Goal: Book appointment/travel/reservation

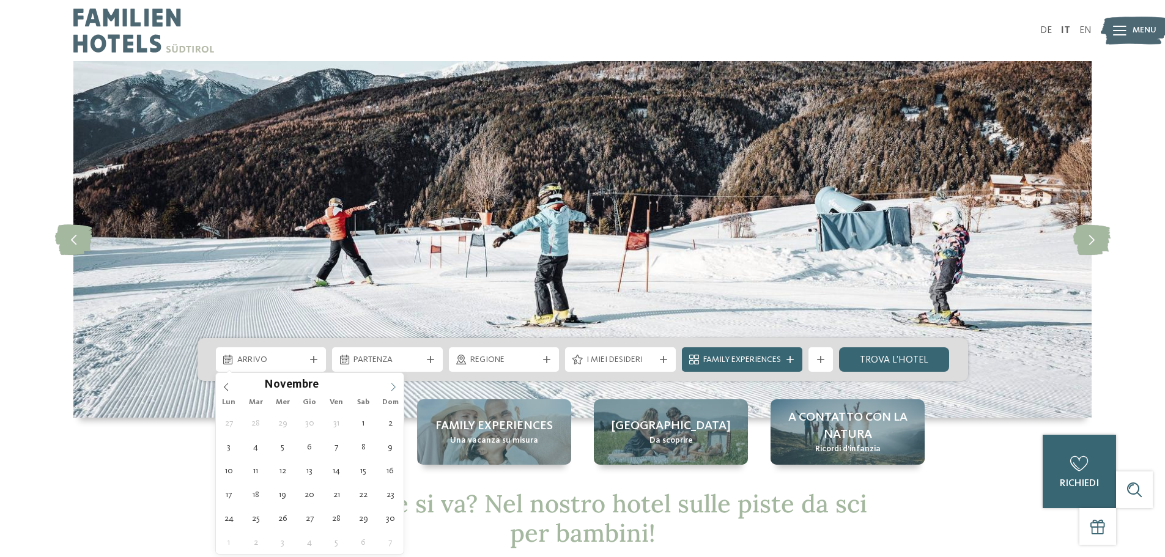
click at [388, 387] on span at bounding box center [393, 383] width 21 height 21
type input "****"
click at [388, 387] on span at bounding box center [393, 383] width 21 height 21
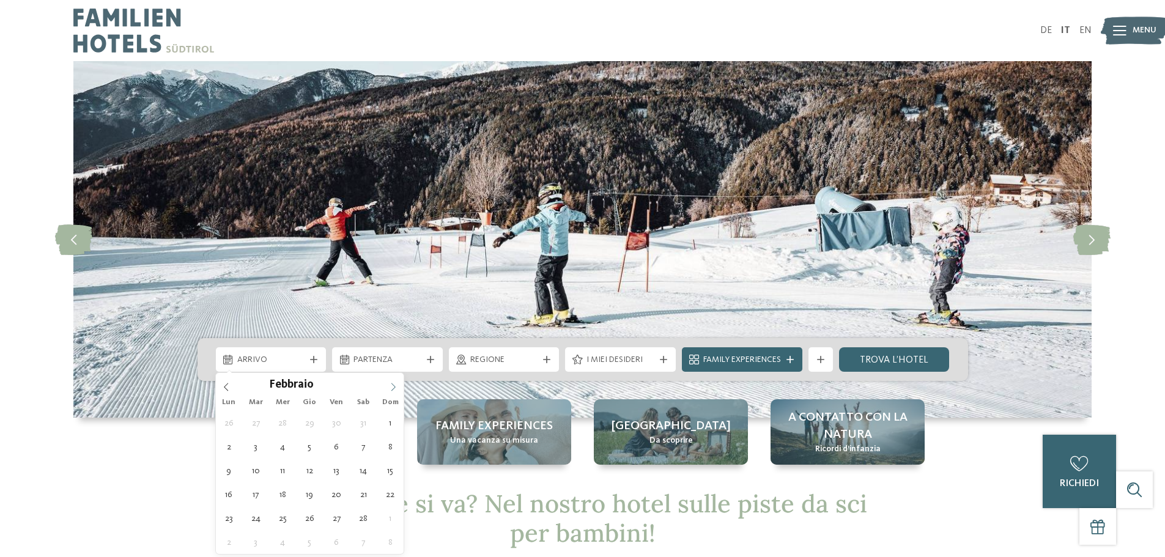
click at [388, 387] on span at bounding box center [393, 383] width 21 height 21
type div "[DATE]"
type input "****"
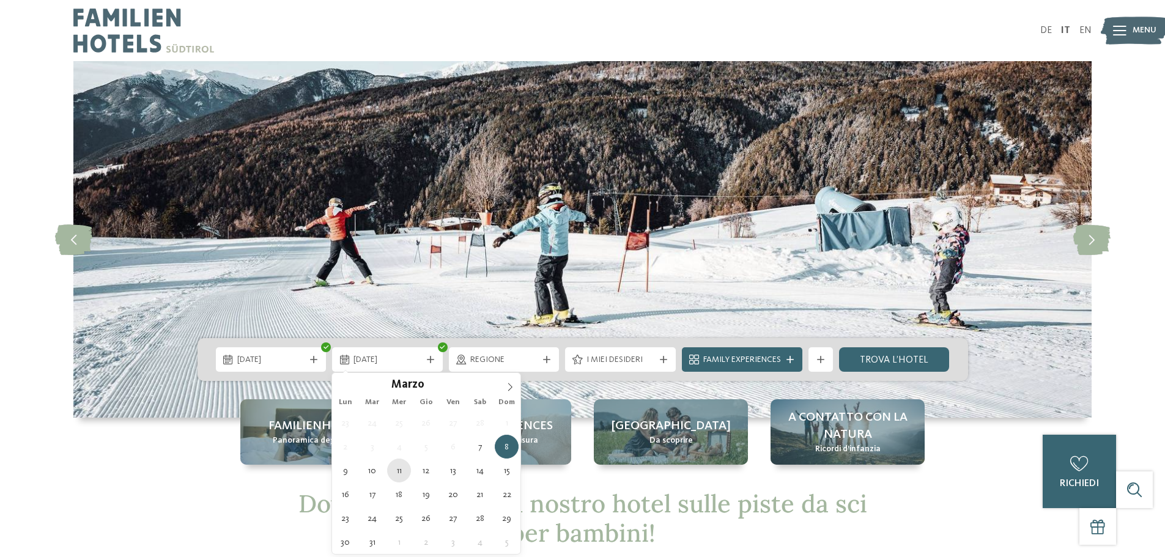
type div "[DATE]"
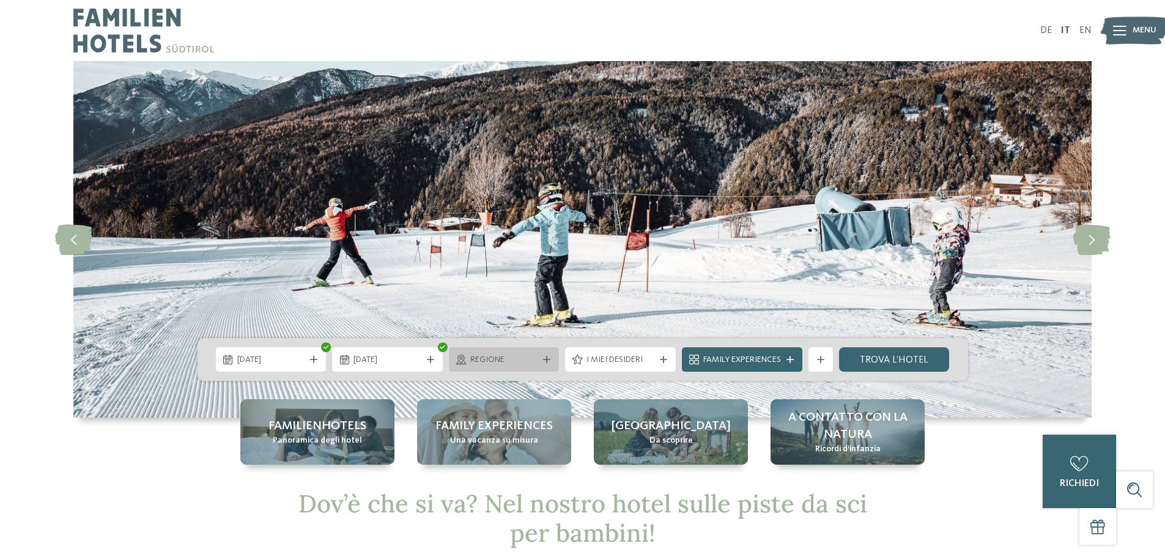
click at [536, 360] on span "Regione" at bounding box center [504, 360] width 68 height 12
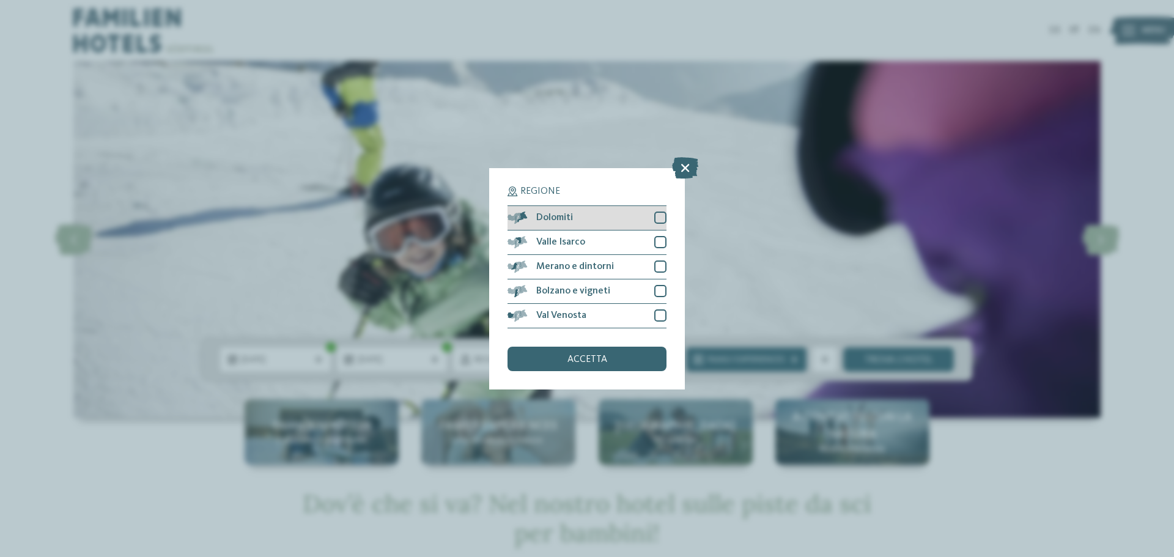
click at [659, 215] on div at bounding box center [660, 218] width 12 height 12
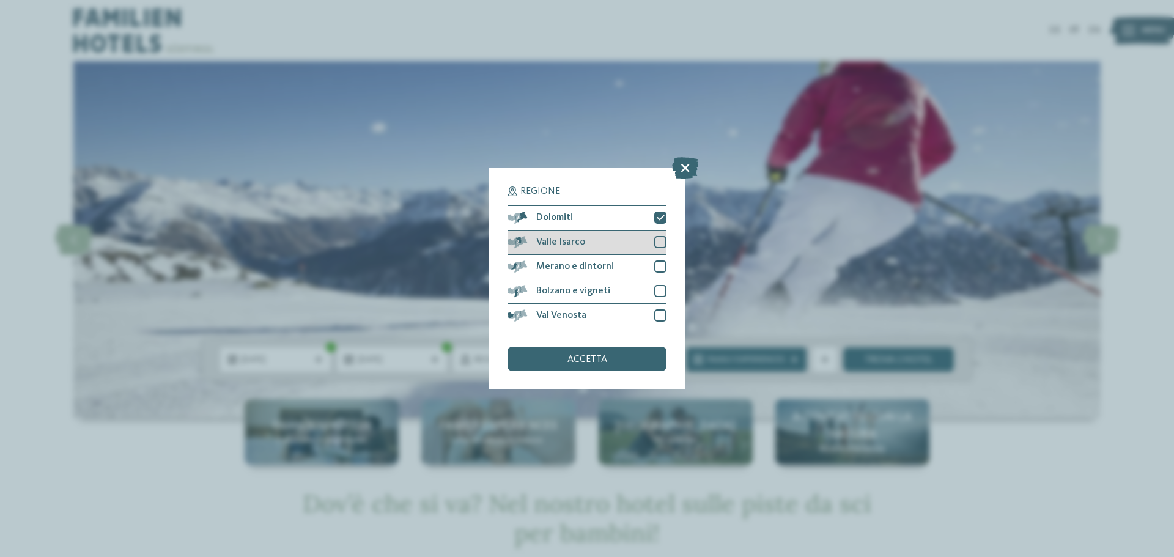
click at [662, 240] on div at bounding box center [660, 242] width 12 height 12
click at [589, 360] on span "accetta" at bounding box center [588, 360] width 40 height 10
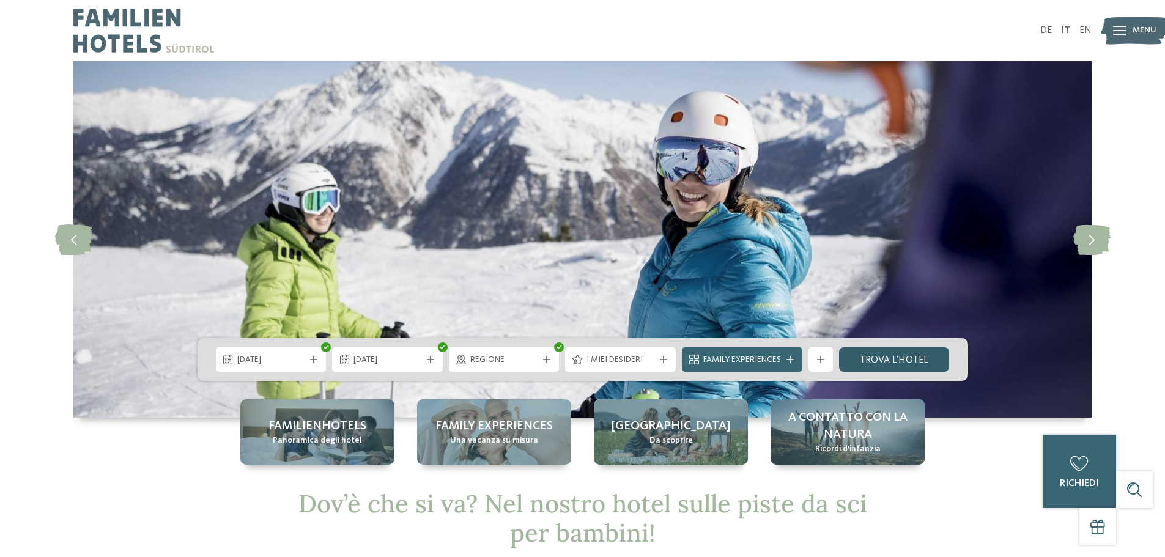
click at [876, 358] on link "trova l’hotel" at bounding box center [894, 359] width 111 height 24
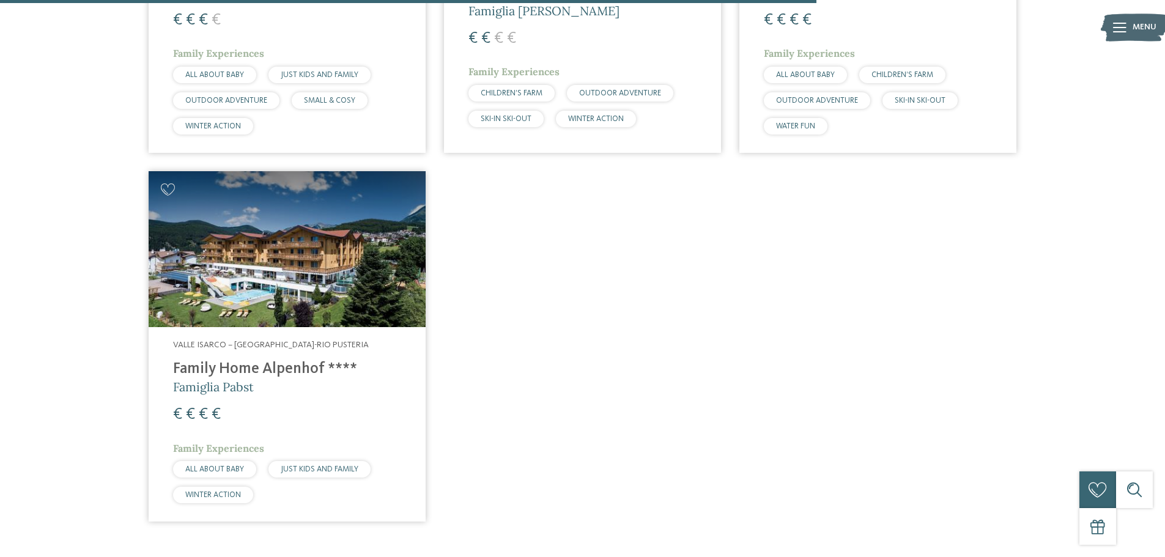
scroll to position [1992, 0]
